Goal: Check status: Check status

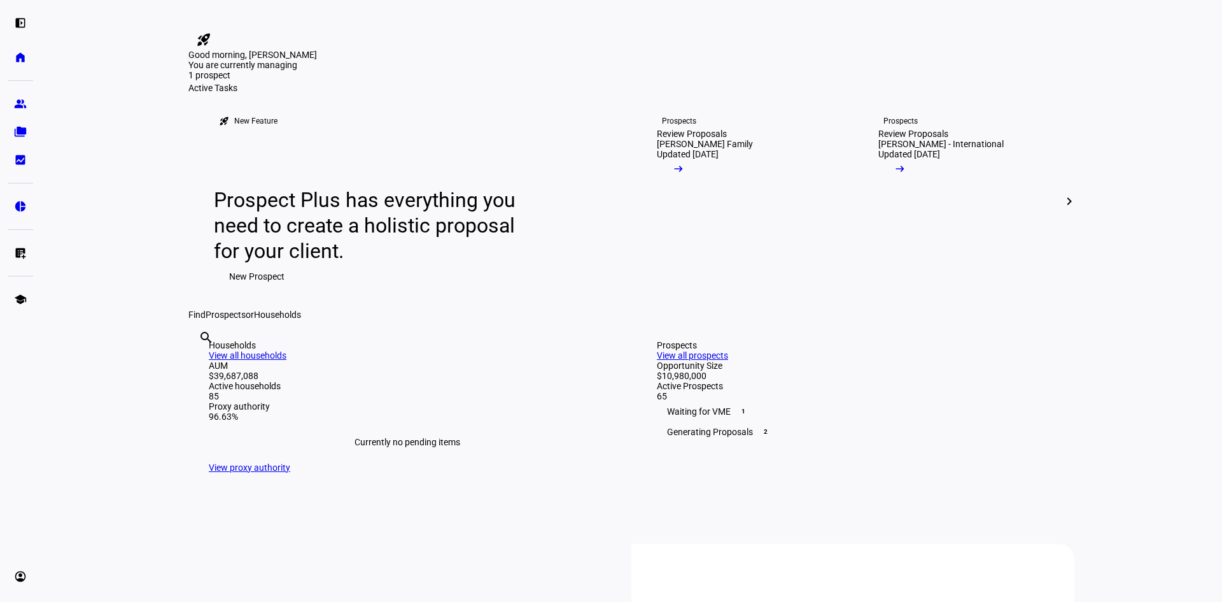
click at [209, 390] on div "search clear" at bounding box center [198, 355] width 20 height 70
click at [201, 362] on input "text" at bounding box center [200, 354] width 3 height 15
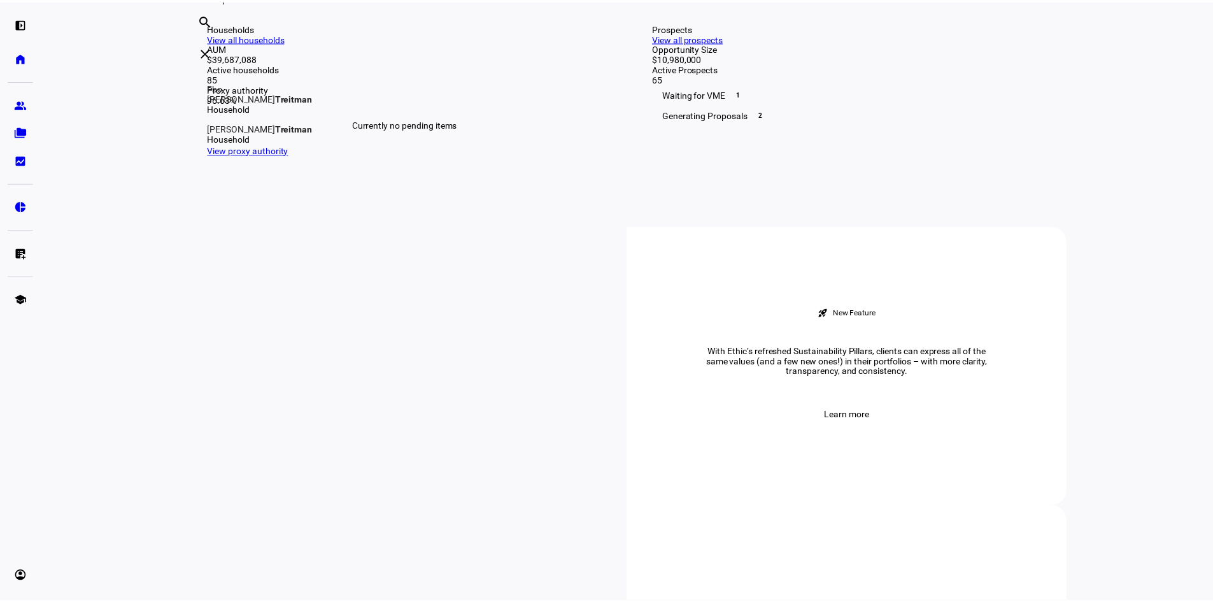
scroll to position [318, 0]
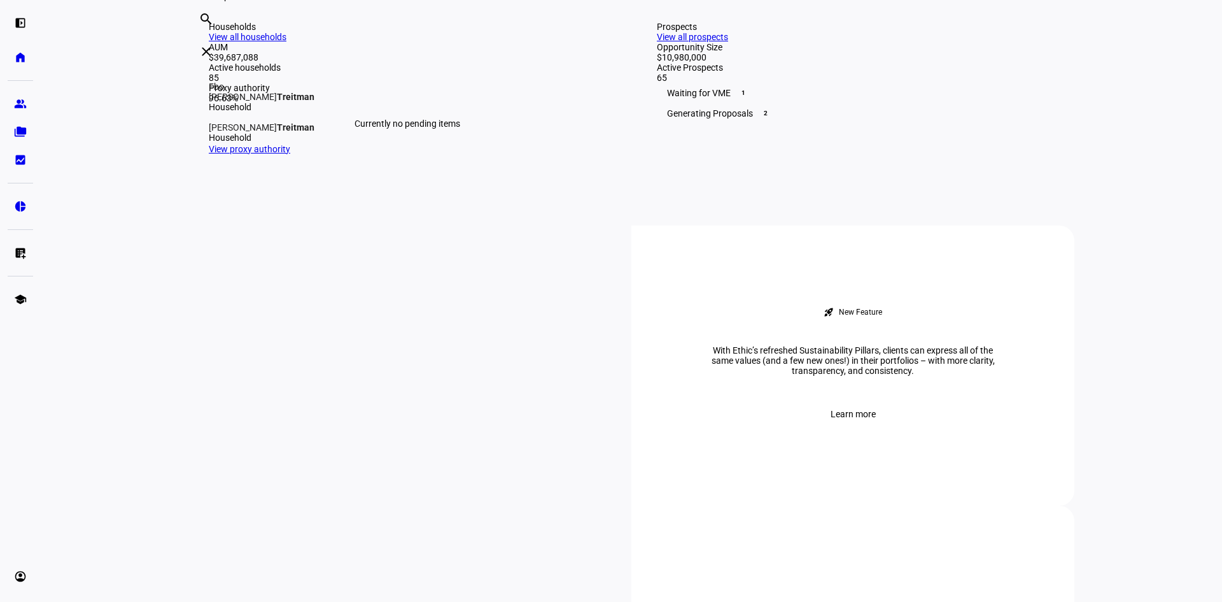
type input "treitman"
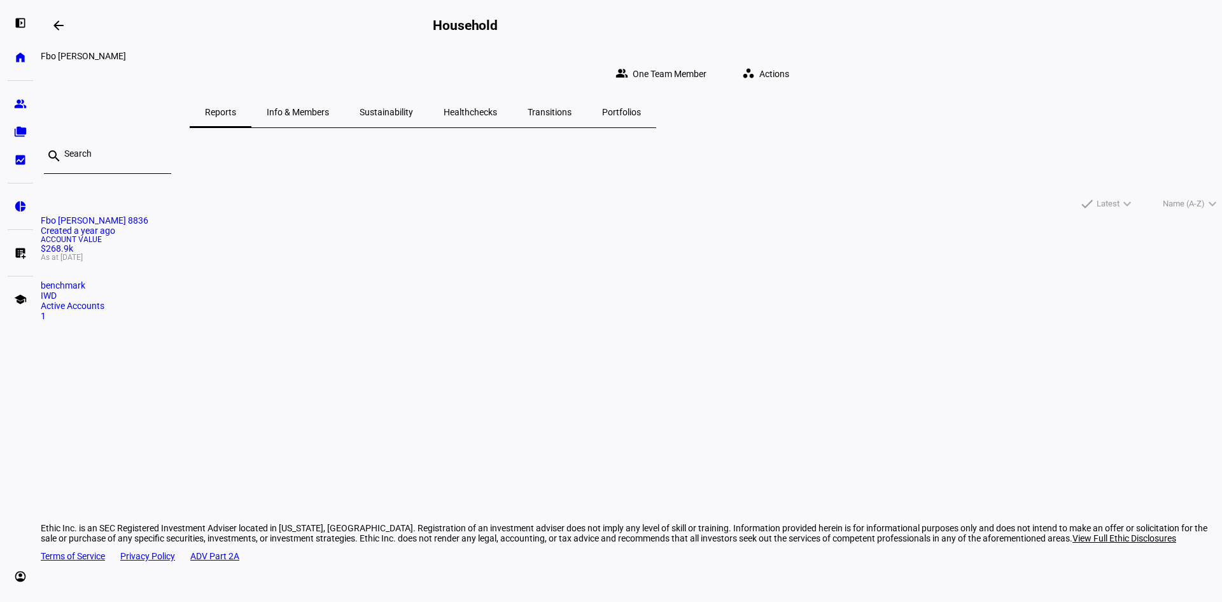
click at [497, 108] on span "Healthchecks" at bounding box center [470, 112] width 53 height 9
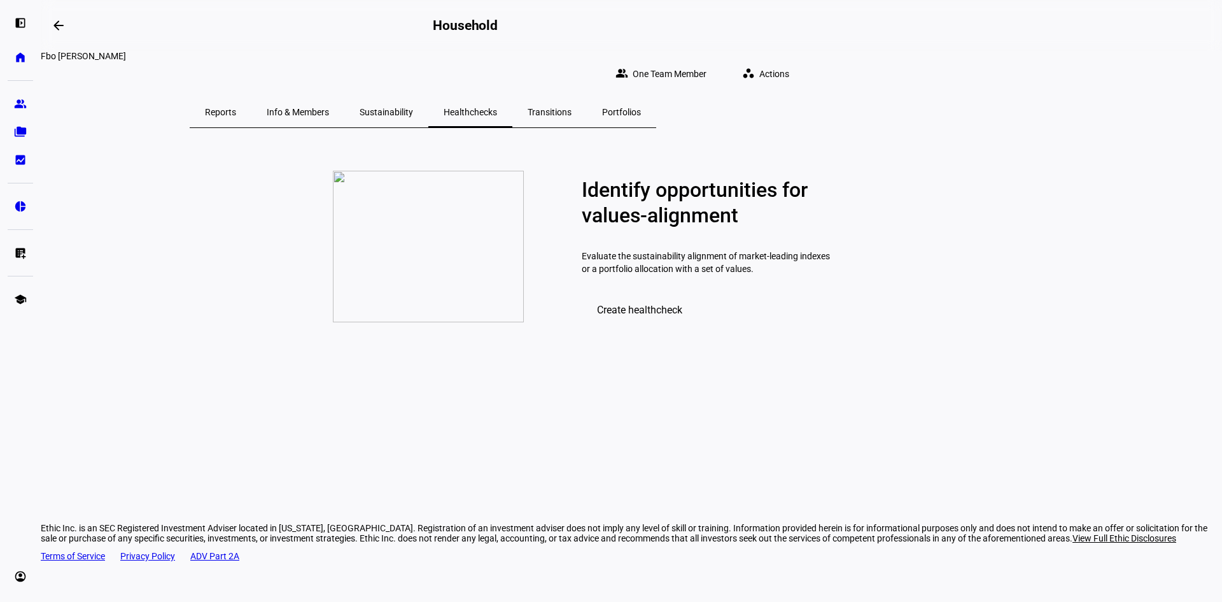
click at [413, 97] on span "Sustainability" at bounding box center [386, 112] width 53 height 31
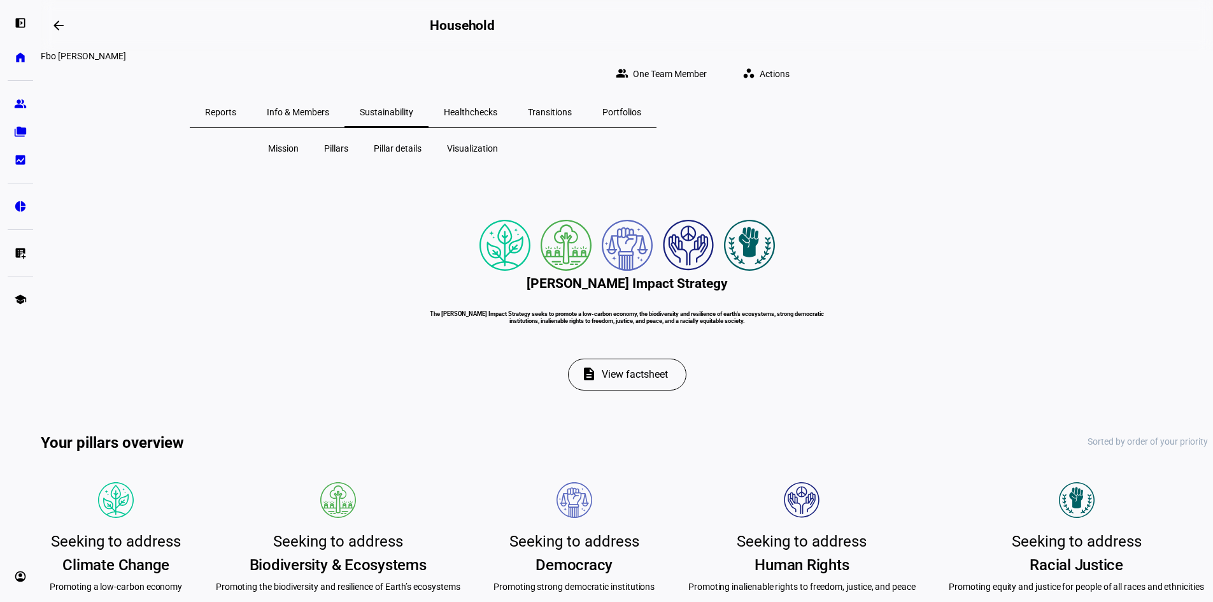
click at [641, 108] on span "Portfolios" at bounding box center [621, 112] width 39 height 9
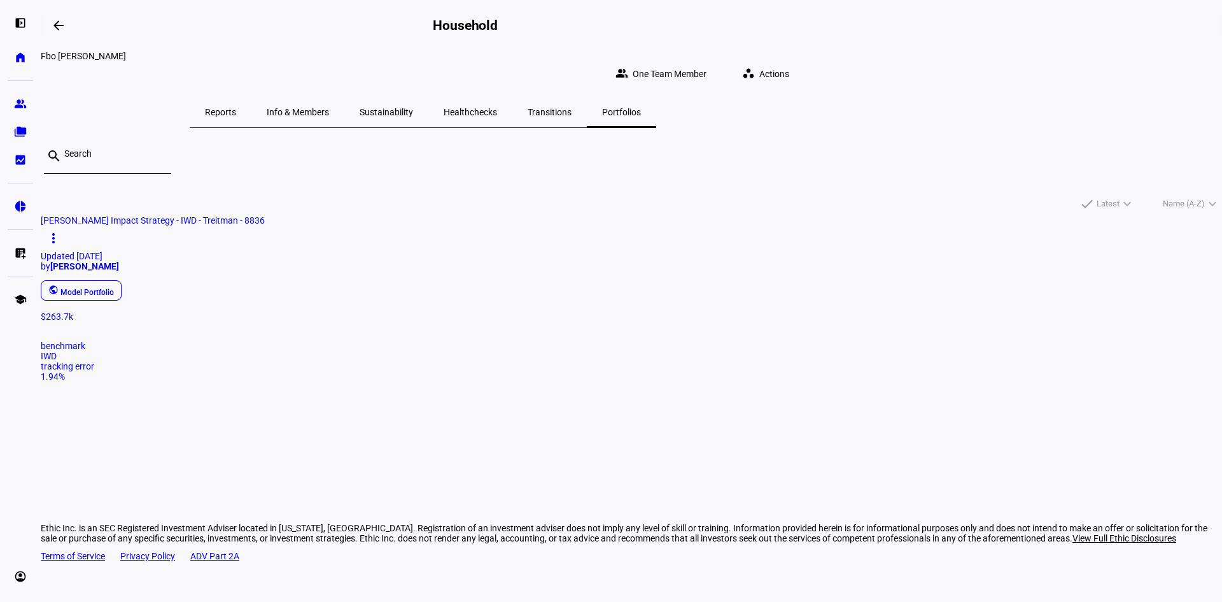
click at [265, 225] on span "[PERSON_NAME] Impact Strategy - IWD - Treitman - 8836" at bounding box center [153, 220] width 224 height 10
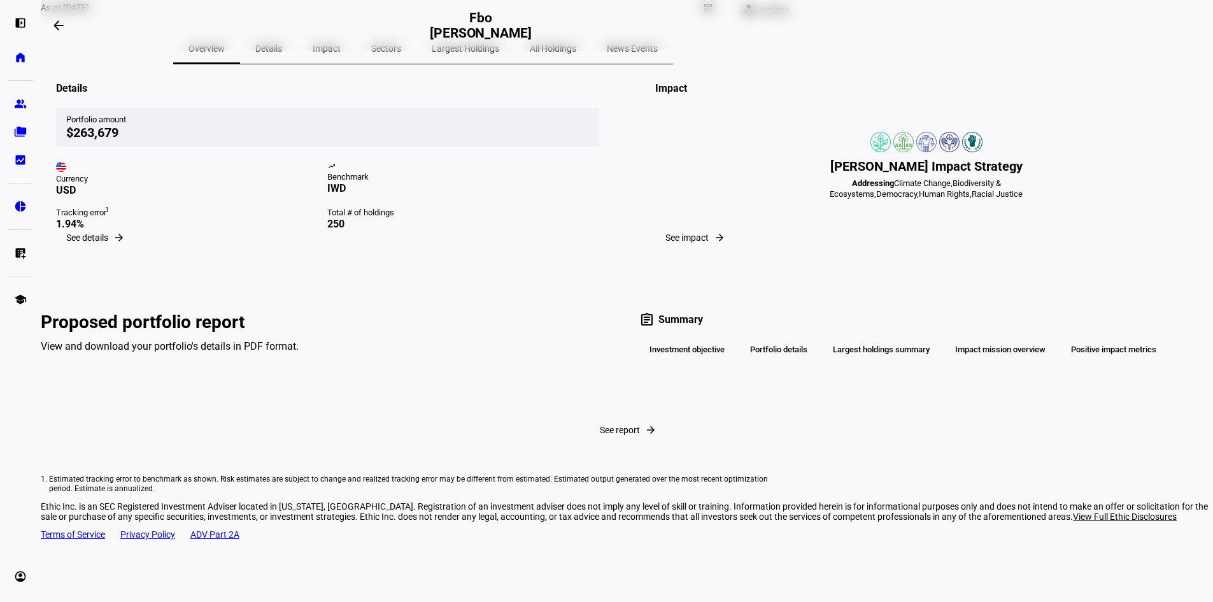
scroll to position [119, 0]
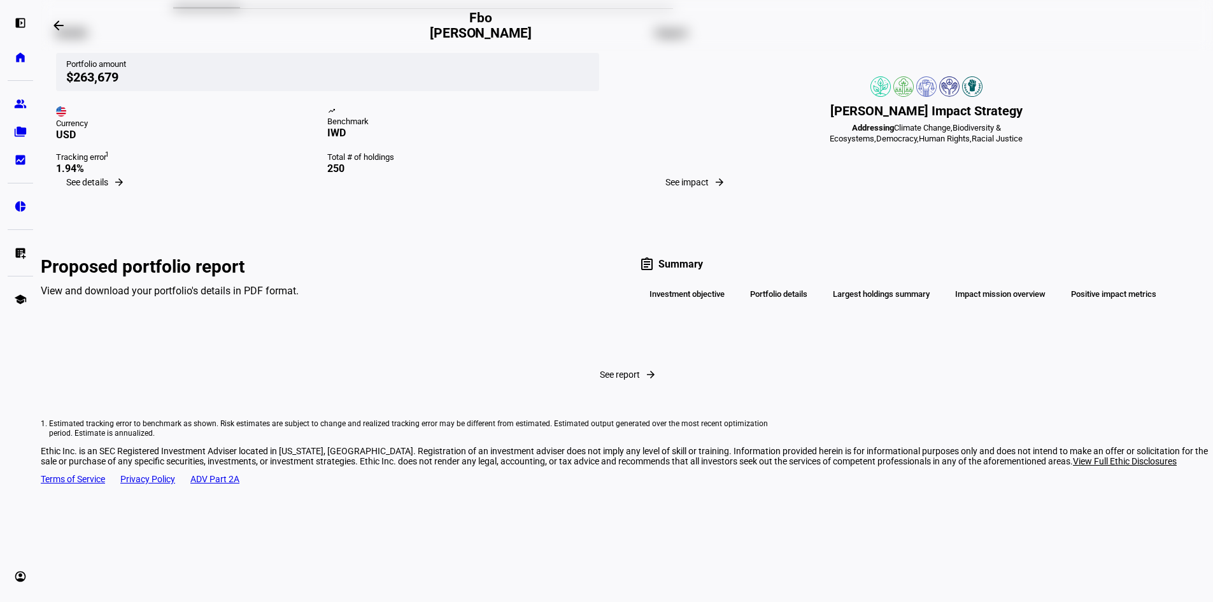
click at [108, 187] on span "See details" at bounding box center [87, 182] width 42 height 10
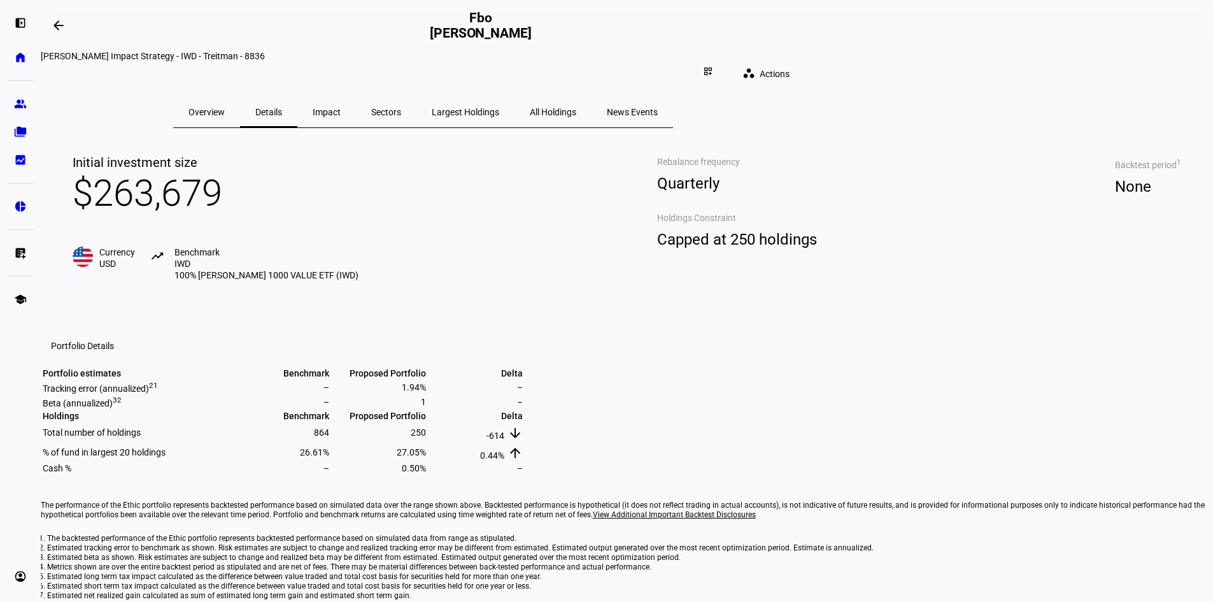
click at [225, 108] on span "Overview" at bounding box center [206, 112] width 36 height 9
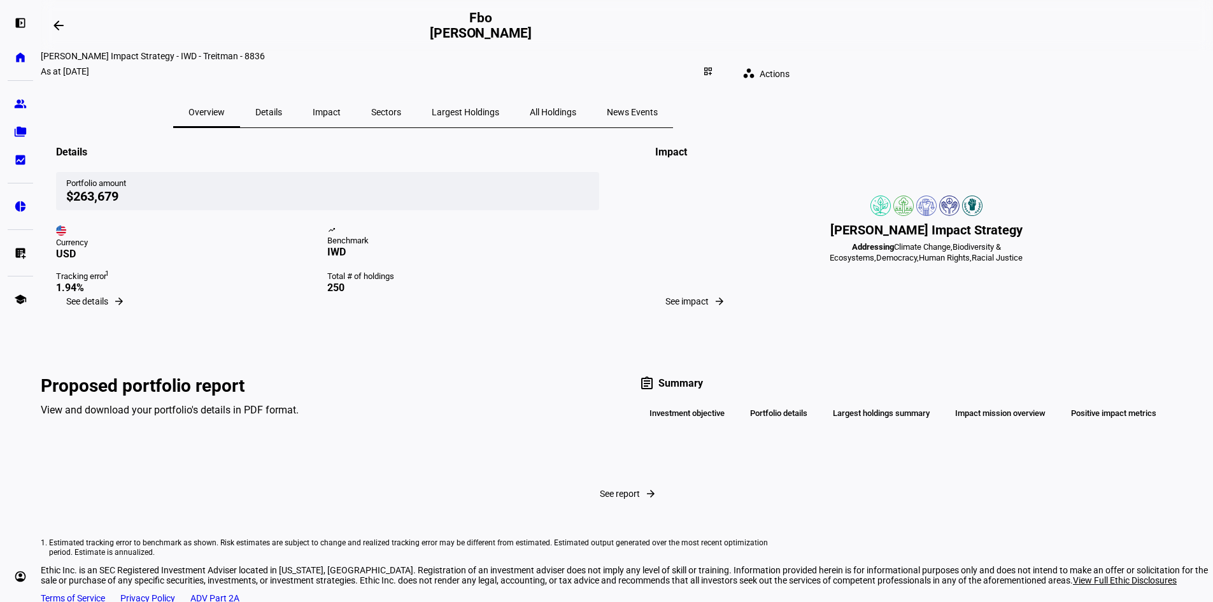
click at [789, 61] on span "Actions" at bounding box center [774, 73] width 30 height 25
click at [491, 102] on div at bounding box center [606, 301] width 1213 height 602
click at [282, 108] on span "Details" at bounding box center [268, 112] width 27 height 9
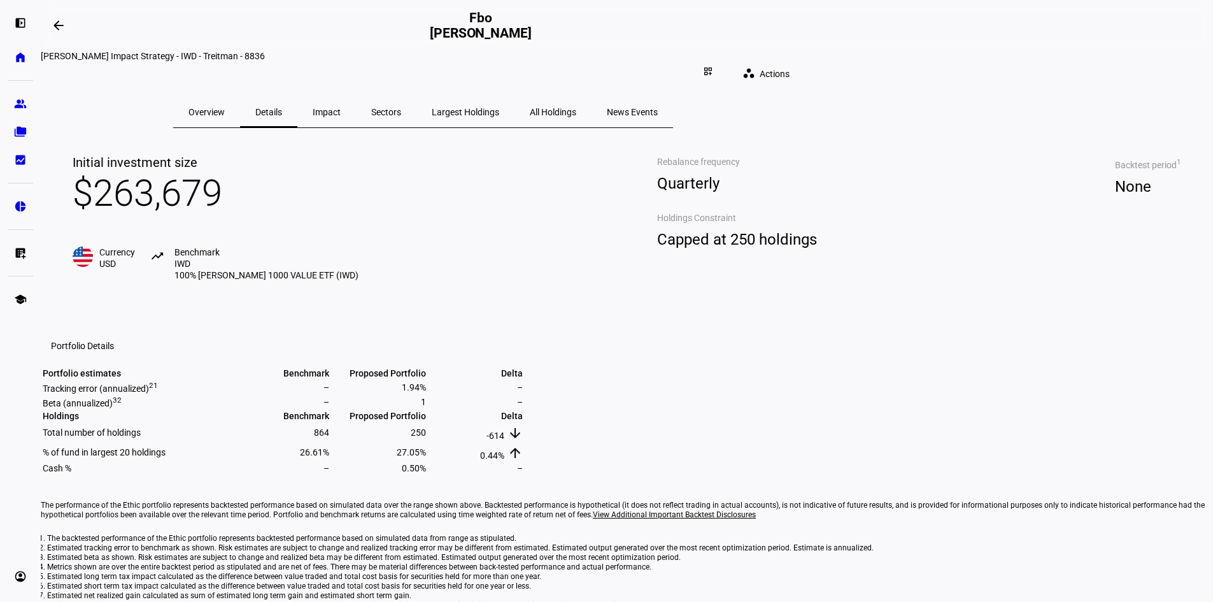
click at [384, 222] on div "Initial investment size $263,679 Currency USD trending_up Benchmark IWD 100% IS…" at bounding box center [215, 217] width 337 height 178
click at [222, 211] on span "$263,679" at bounding box center [148, 192] width 150 height 43
click at [341, 108] on span "Impact" at bounding box center [327, 112] width 28 height 9
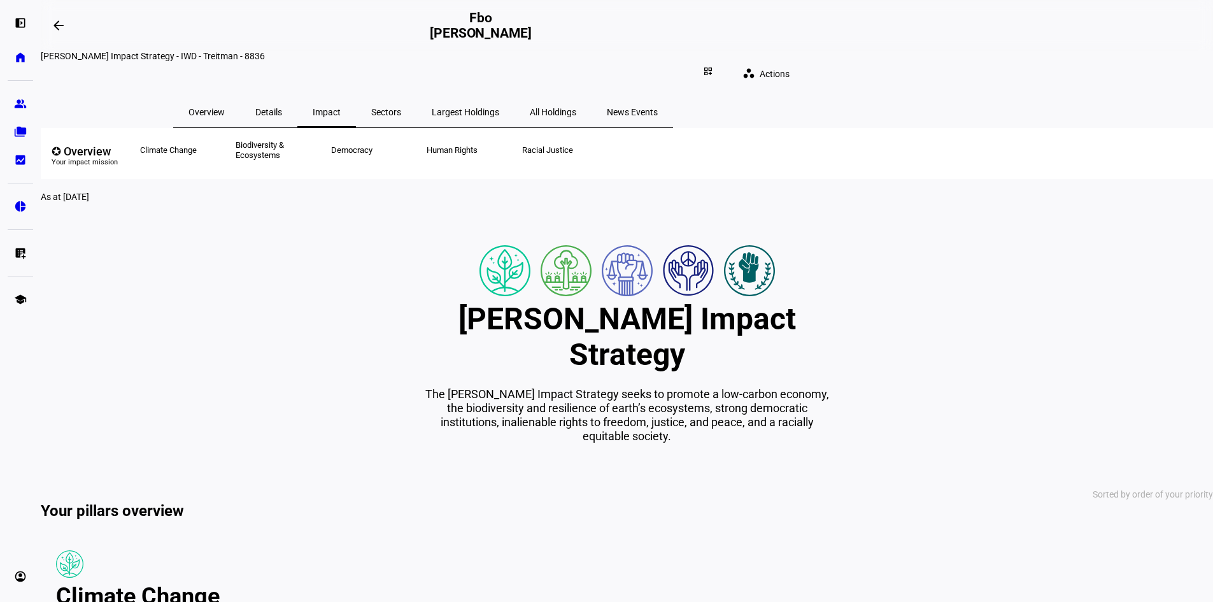
click at [401, 108] on span "Sectors" at bounding box center [386, 112] width 30 height 9
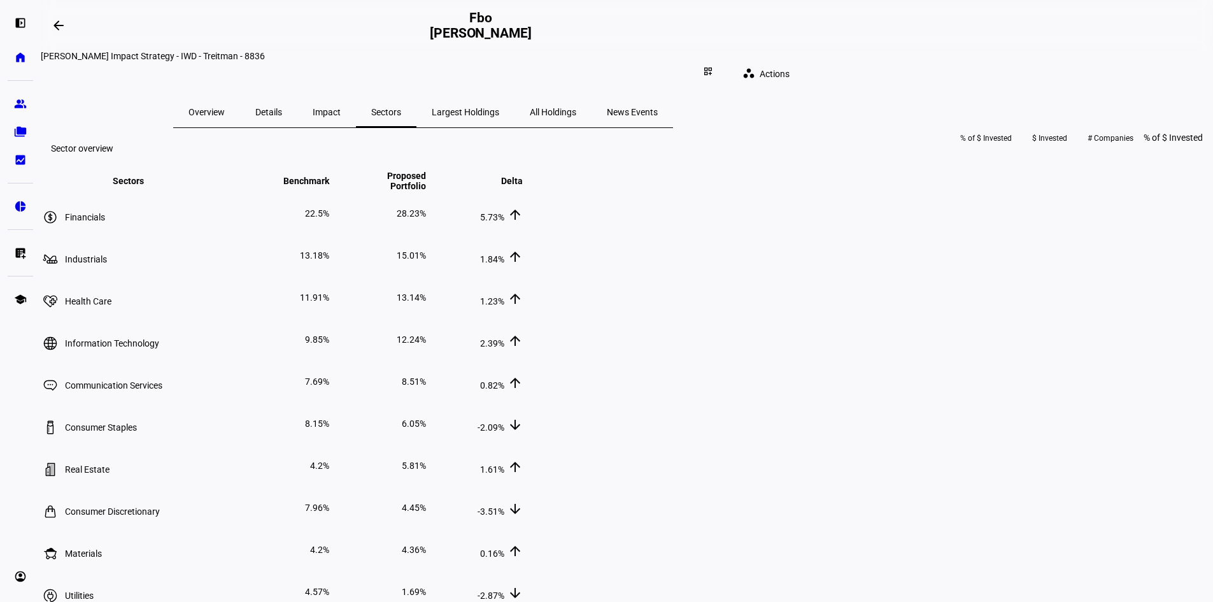
click at [499, 108] on span "Largest Holdings" at bounding box center [465, 112] width 67 height 9
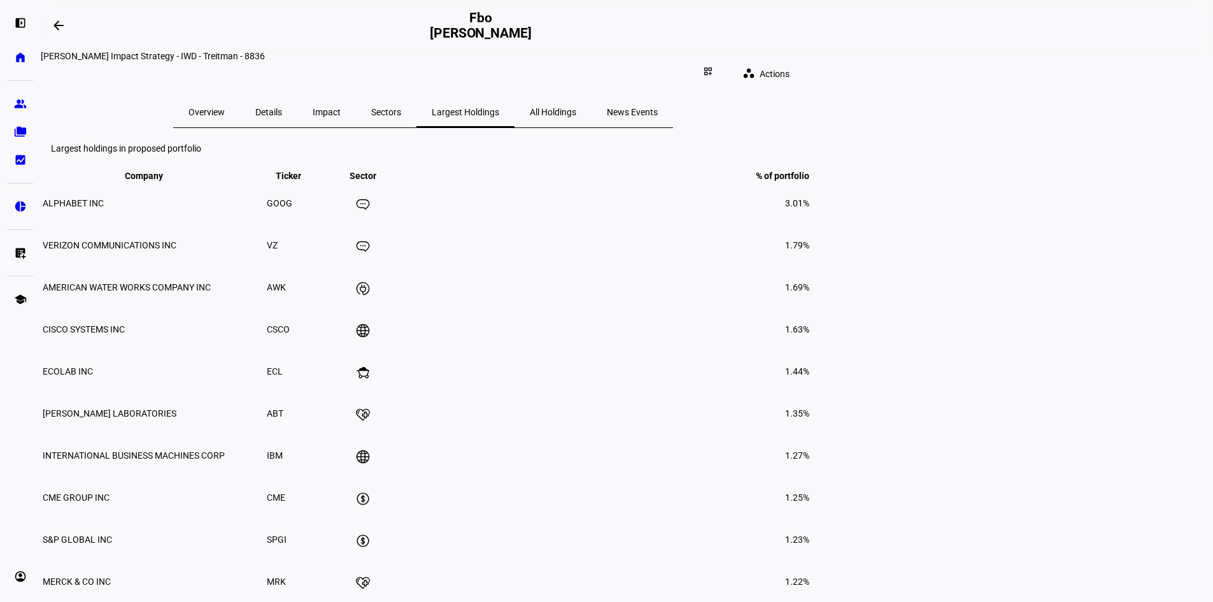
click at [576, 108] on span "All Holdings" at bounding box center [553, 112] width 46 height 9
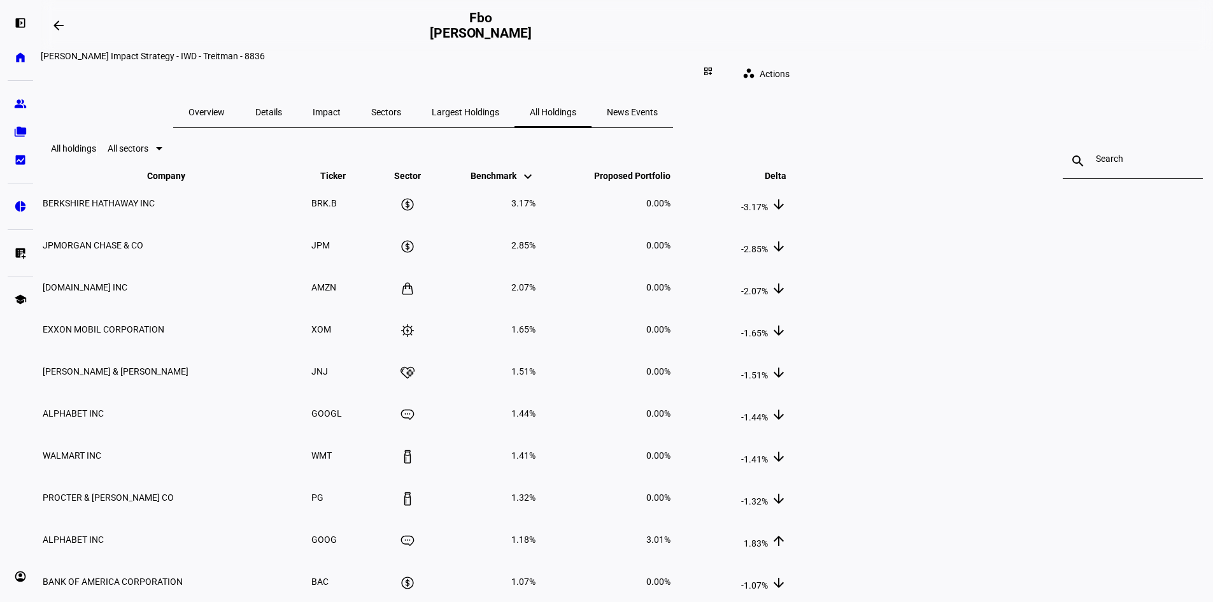
click at [658, 108] on span "News Events" at bounding box center [632, 112] width 51 height 9
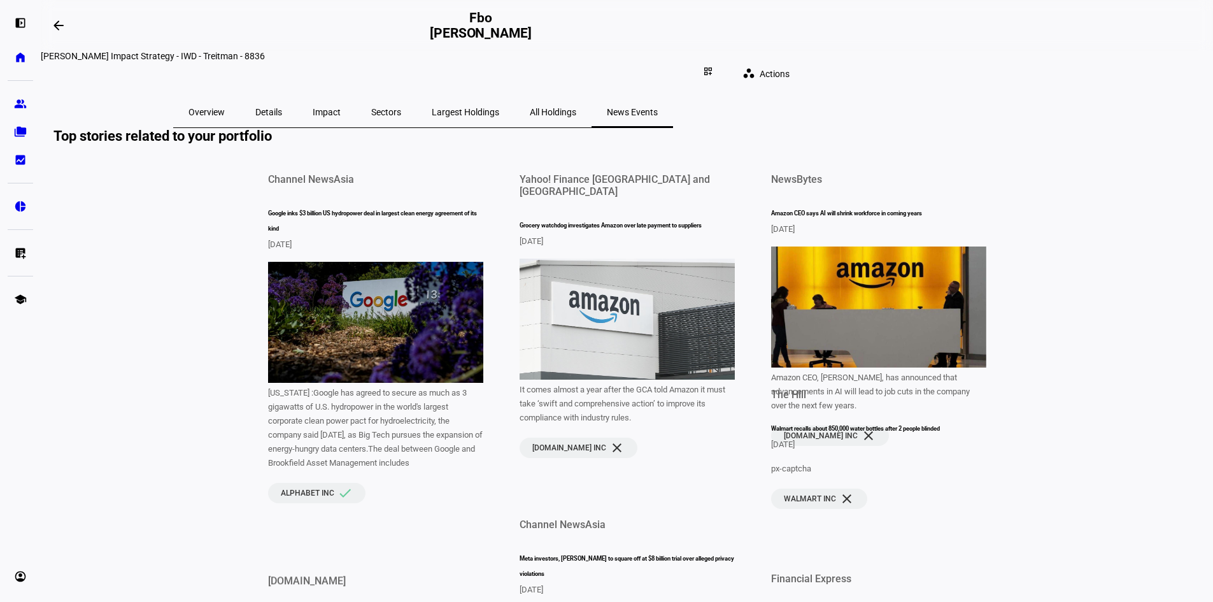
click at [225, 108] on span "Overview" at bounding box center [206, 112] width 36 height 9
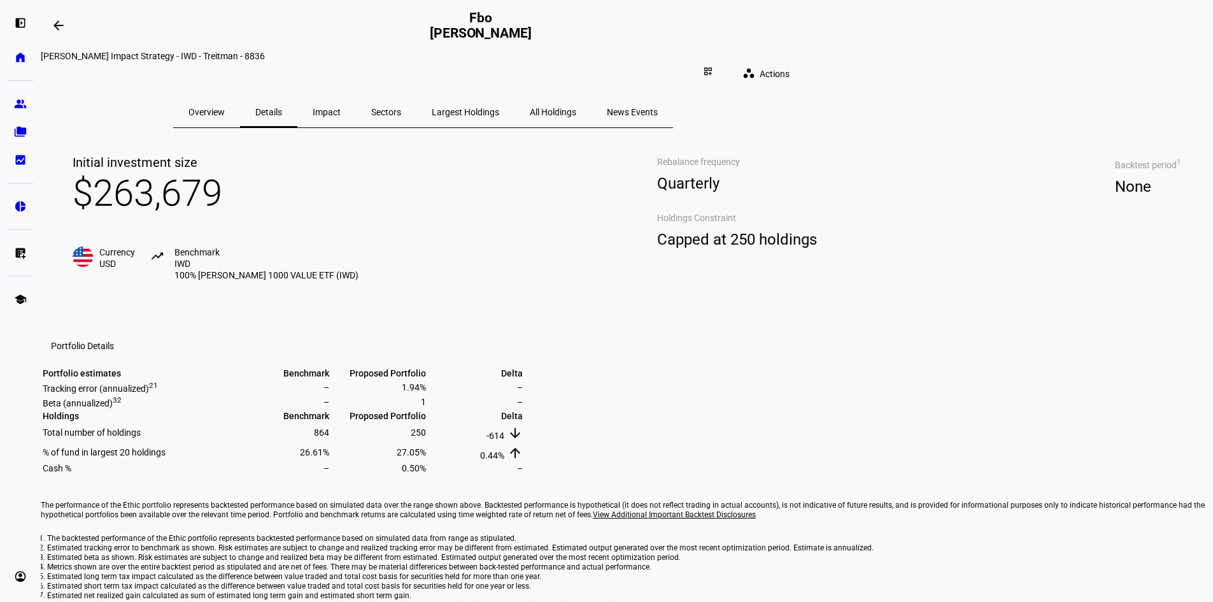
click at [499, 108] on span "Largest Holdings" at bounding box center [465, 112] width 67 height 9
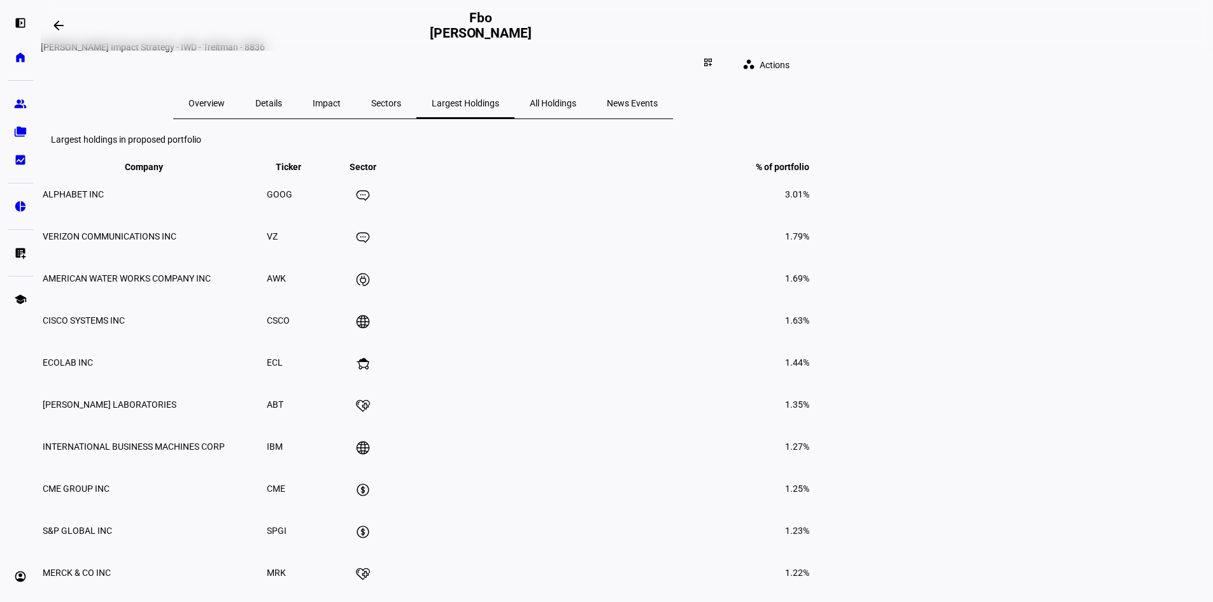
scroll to position [127, 0]
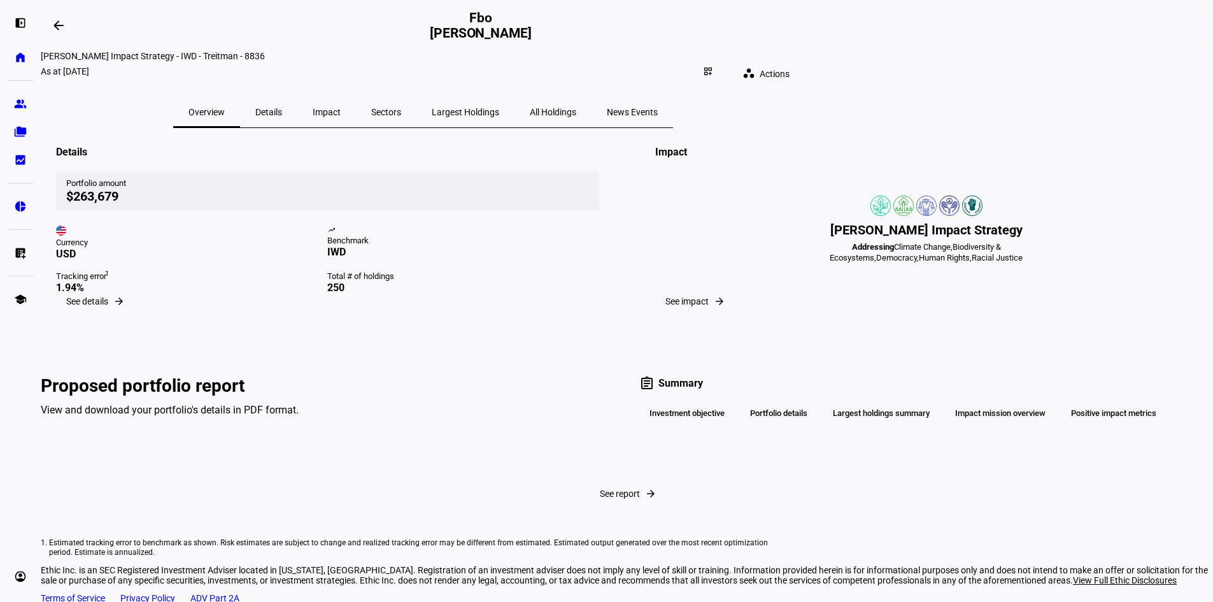
click at [789, 64] on span "Actions" at bounding box center [774, 73] width 30 height 25
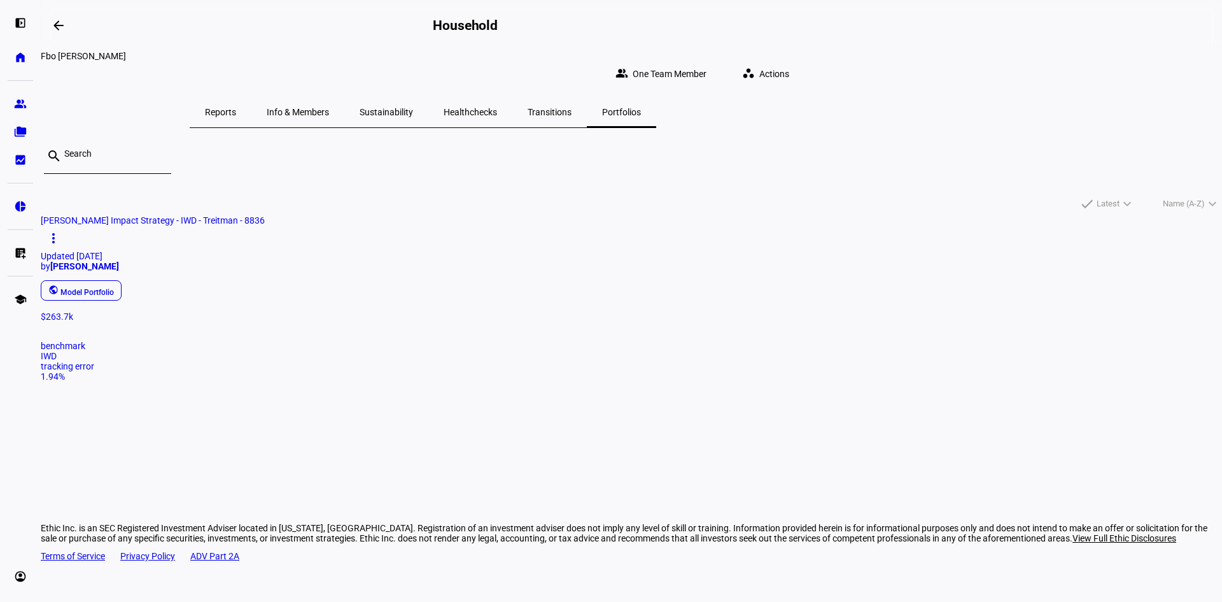
click at [789, 61] on span "Actions" at bounding box center [774, 73] width 30 height 25
drag, startPoint x: 645, startPoint y: 178, endPoint x: 636, endPoint y: 178, distance: 9.6
click at [637, 178] on div at bounding box center [611, 301] width 1222 height 602
click at [236, 108] on span "Reports" at bounding box center [220, 112] width 31 height 9
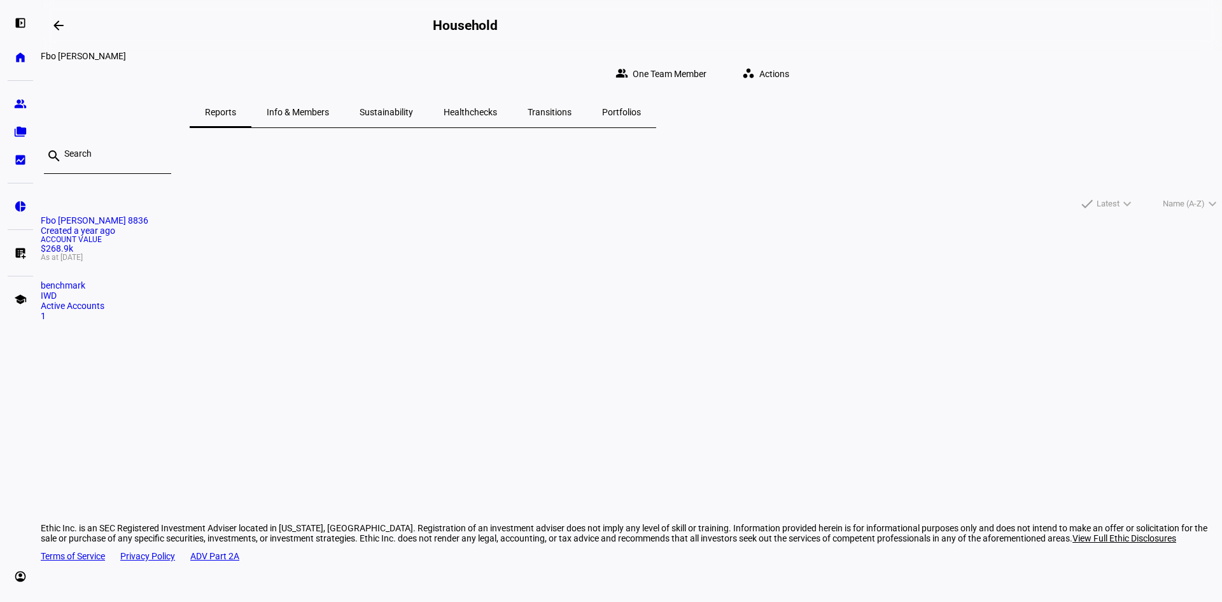
click at [329, 108] on span "Info & Members" at bounding box center [298, 112] width 62 height 9
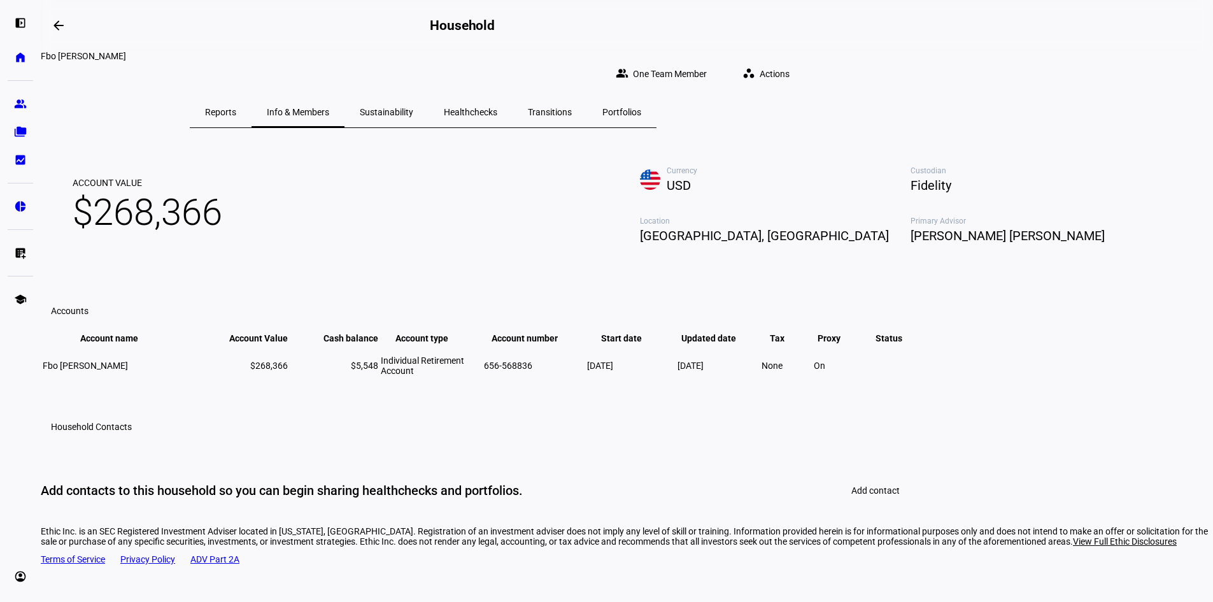
click at [251, 106] on div "Reports" at bounding box center [221, 112] width 62 height 31
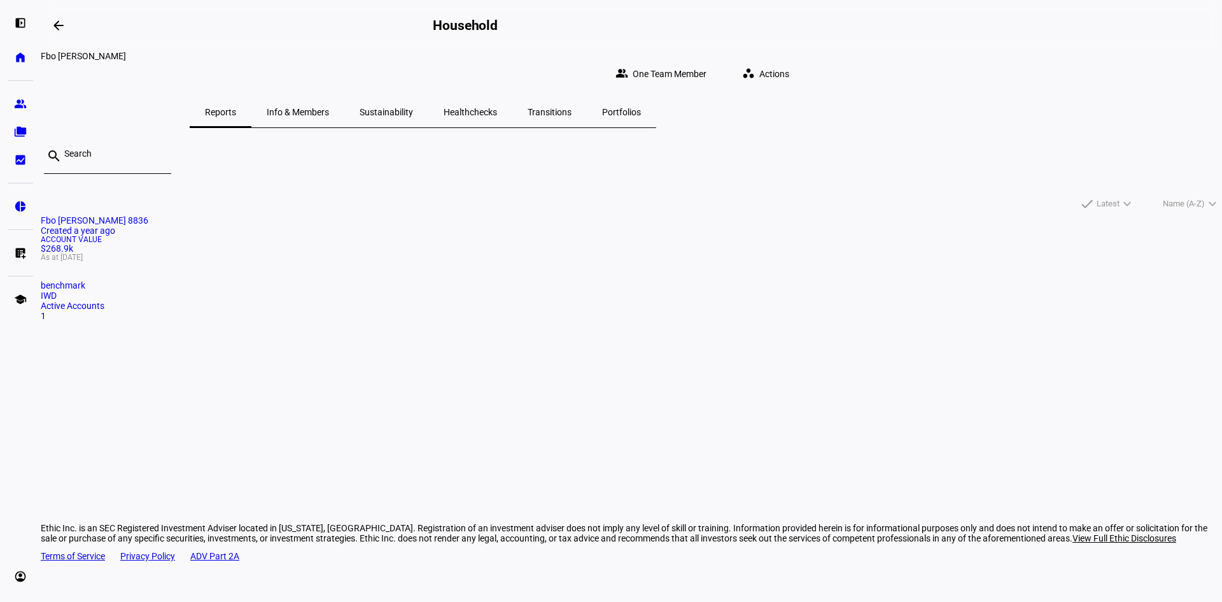
click at [386, 261] on div "Account Value $268.9k As at [DATE]" at bounding box center [631, 248] width 1181 height 25
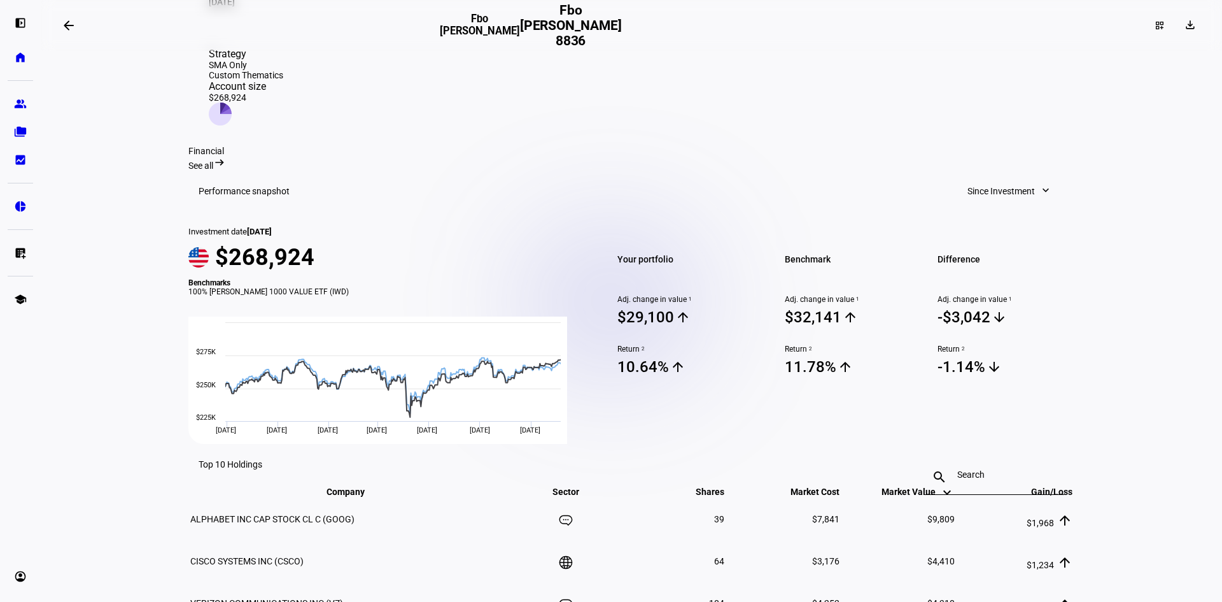
scroll to position [382, 0]
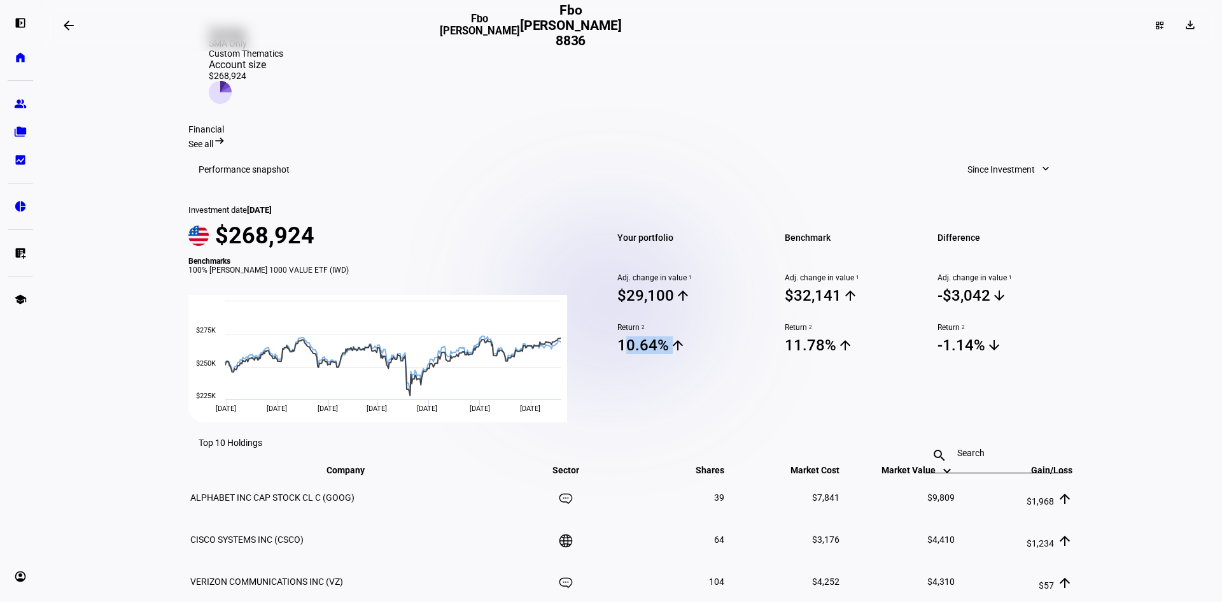
drag, startPoint x: 614, startPoint y: 358, endPoint x: 670, endPoint y: 362, distance: 55.6
click at [670, 355] on span "10.64% arrow_upward" at bounding box center [685, 344] width 137 height 19
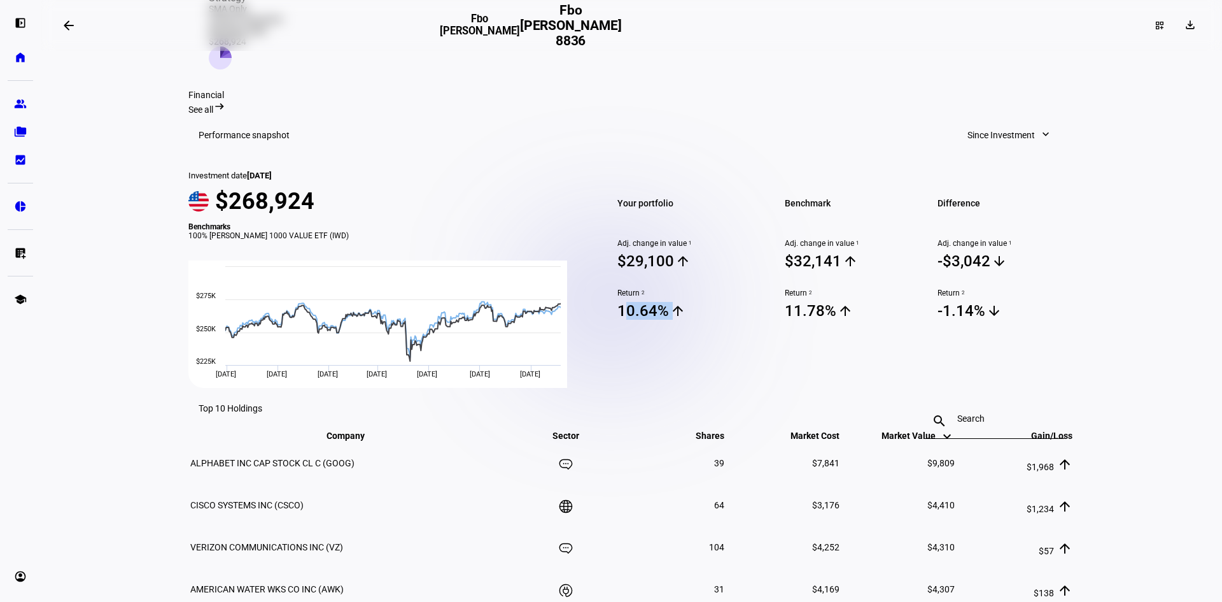
scroll to position [446, 0]
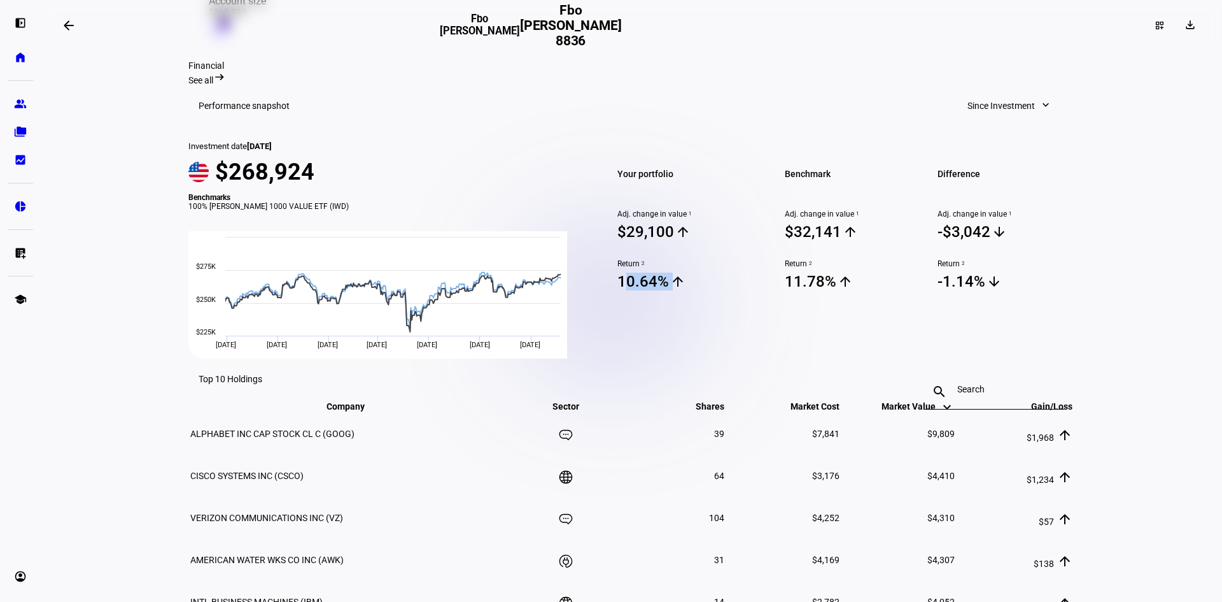
drag, startPoint x: 842, startPoint y: 293, endPoint x: 784, endPoint y: 287, distance: 58.9
click at [785, 287] on span "11.78% arrow_upward" at bounding box center [853, 281] width 137 height 19
drag, startPoint x: 764, startPoint y: 291, endPoint x: 852, endPoint y: 295, distance: 88.6
click at [852, 295] on div "Benchmark Adj. change in value 1 $32,141 arrow_upward Return 2 11.78% arrow_upw…" at bounding box center [846, 249] width 152 height 217
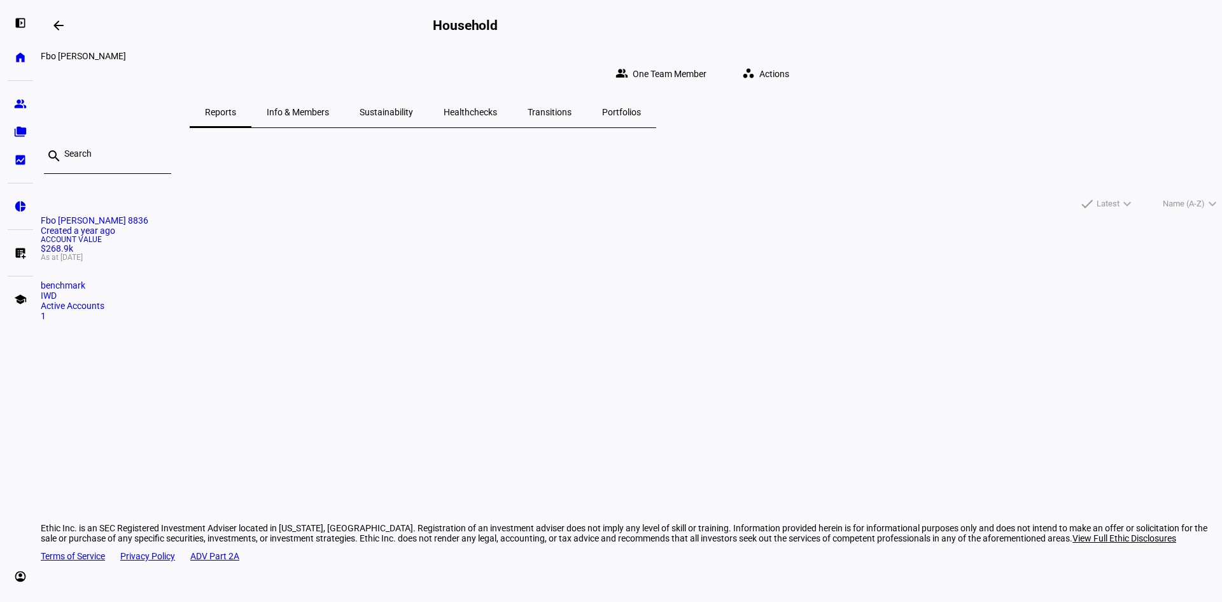
click at [368, 243] on span "Account Value" at bounding box center [631, 240] width 1181 height 8
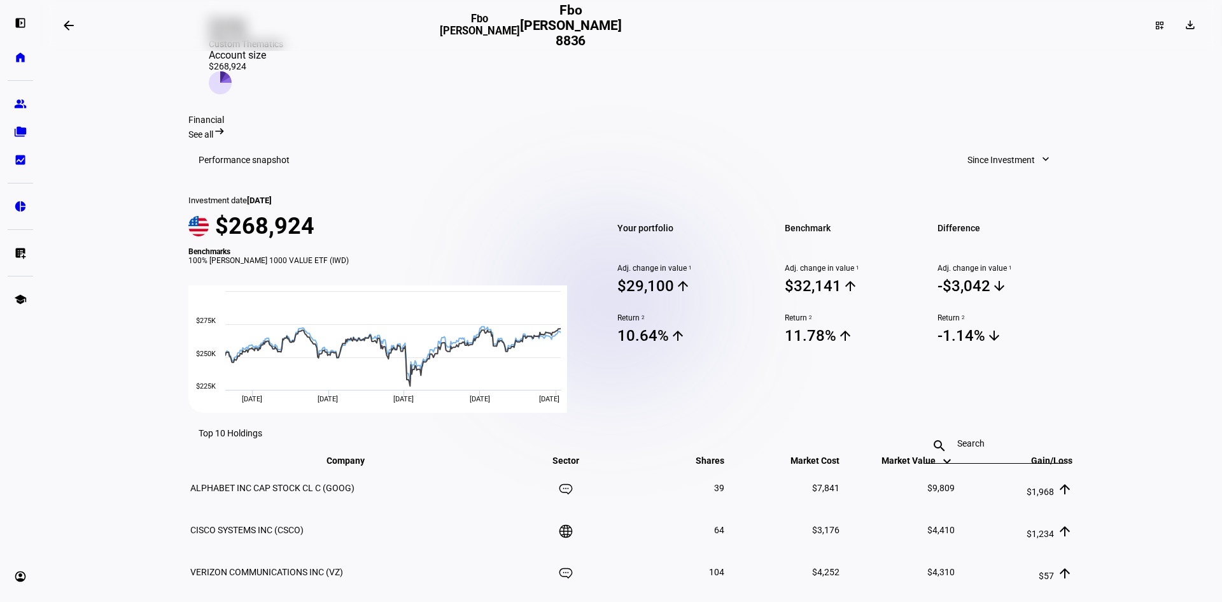
scroll to position [509, 0]
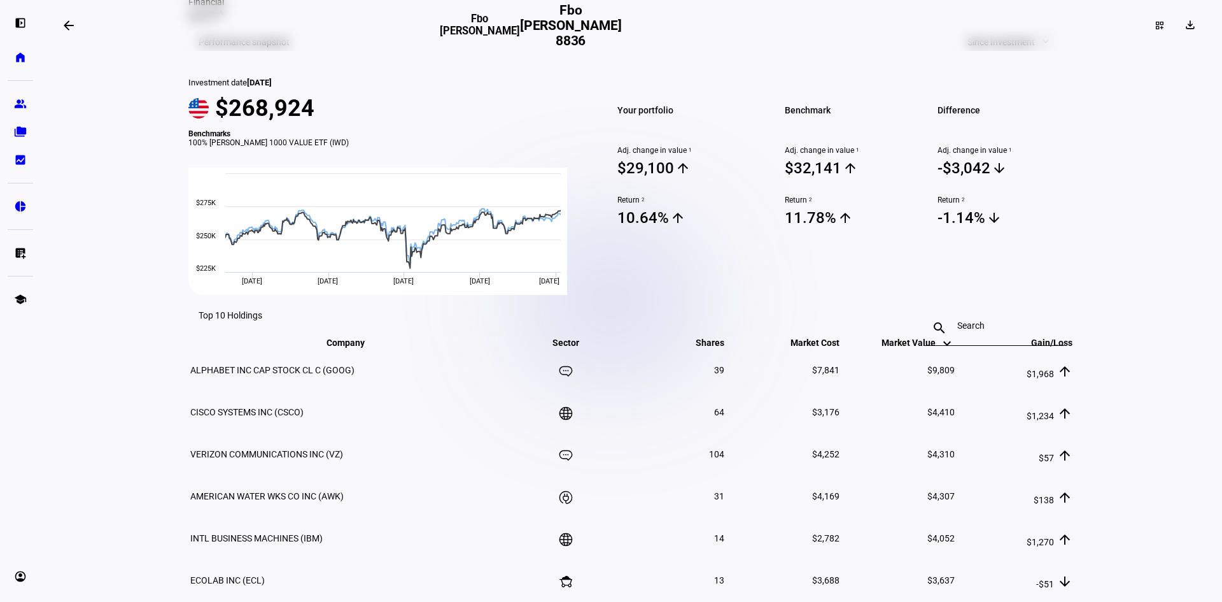
drag, startPoint x: 838, startPoint y: 232, endPoint x: 766, endPoint y: 227, distance: 72.1
click at [770, 227] on div "Benchmark Adj. change in value 1 $32,141 arrow_upward Return 2 11.78% arrow_upw…" at bounding box center [846, 186] width 152 height 217
drag, startPoint x: 764, startPoint y: 227, endPoint x: 843, endPoint y: 227, distance: 78.9
click at [843, 227] on div "Benchmark Adj. change in value 1 $32,141 arrow_upward Return 2 11.78% arrow_upw…" at bounding box center [846, 186] width 152 height 217
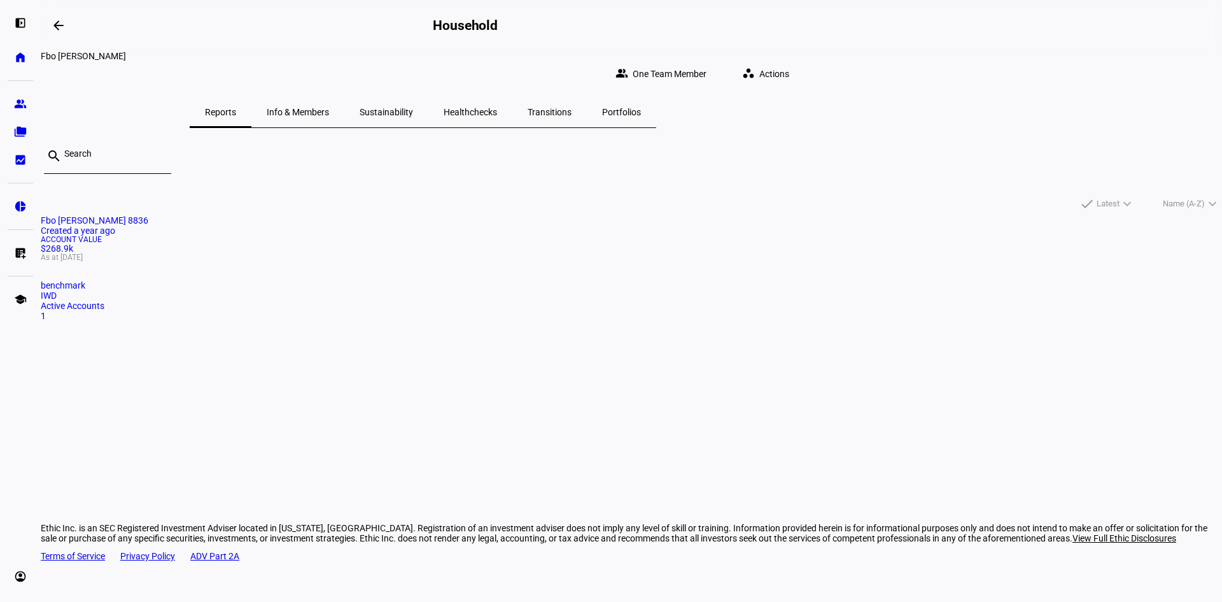
click at [382, 261] on span "As at [DATE]" at bounding box center [631, 257] width 1181 height 8
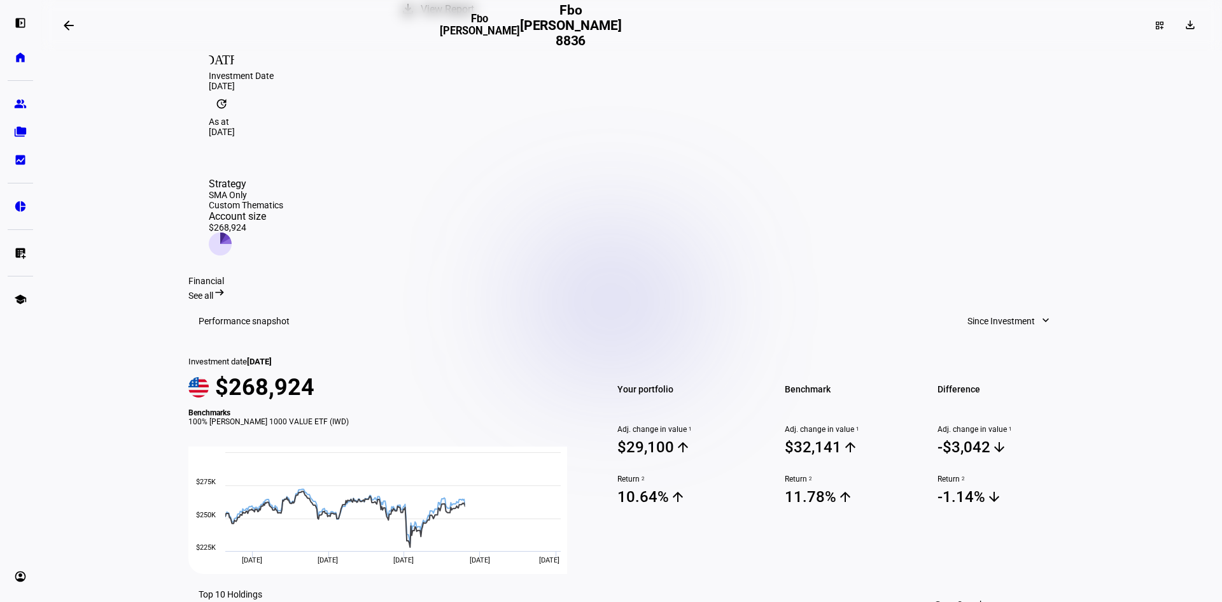
scroll to position [446, 0]
